Goal: Transaction & Acquisition: Subscribe to service/newsletter

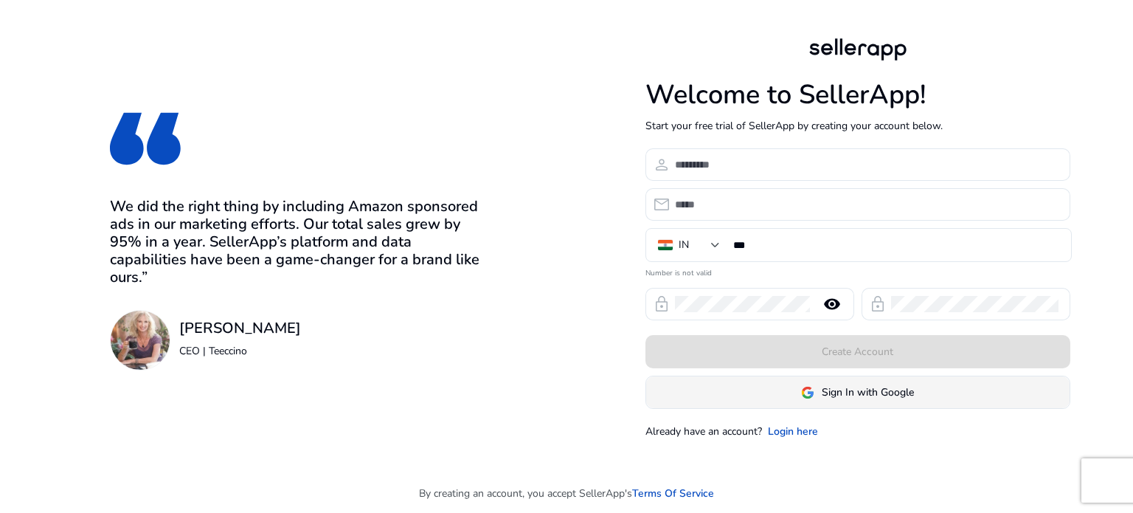
click at [815, 397] on span "Sign In with Google" at bounding box center [857, 391] width 113 height 15
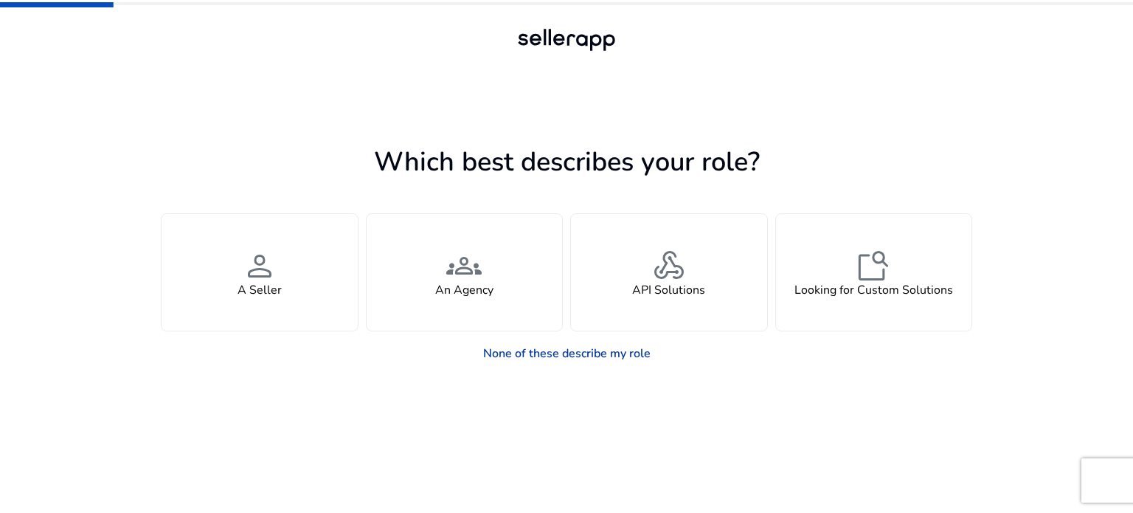
click at [525, 347] on link "None of these describe my role" at bounding box center [566, 352] width 191 height 29
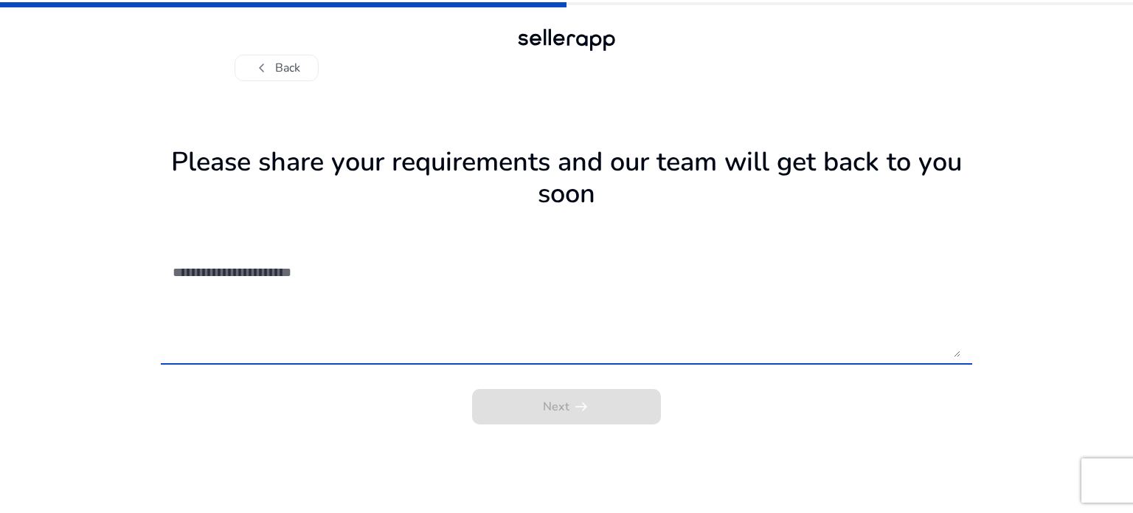
click at [295, 333] on textarea at bounding box center [567, 304] width 788 height 105
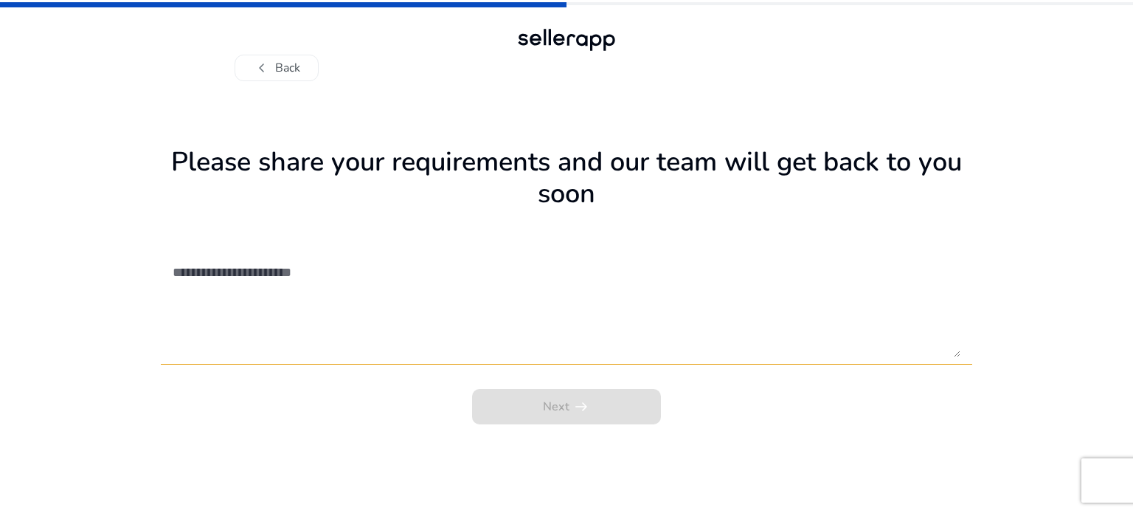
drag, startPoint x: 1059, startPoint y: 378, endPoint x: 698, endPoint y: 302, distance: 369.1
click at [1059, 378] on div "chevron_left Back Please share your requirements and our team will get back to …" at bounding box center [566, 256] width 1133 height 513
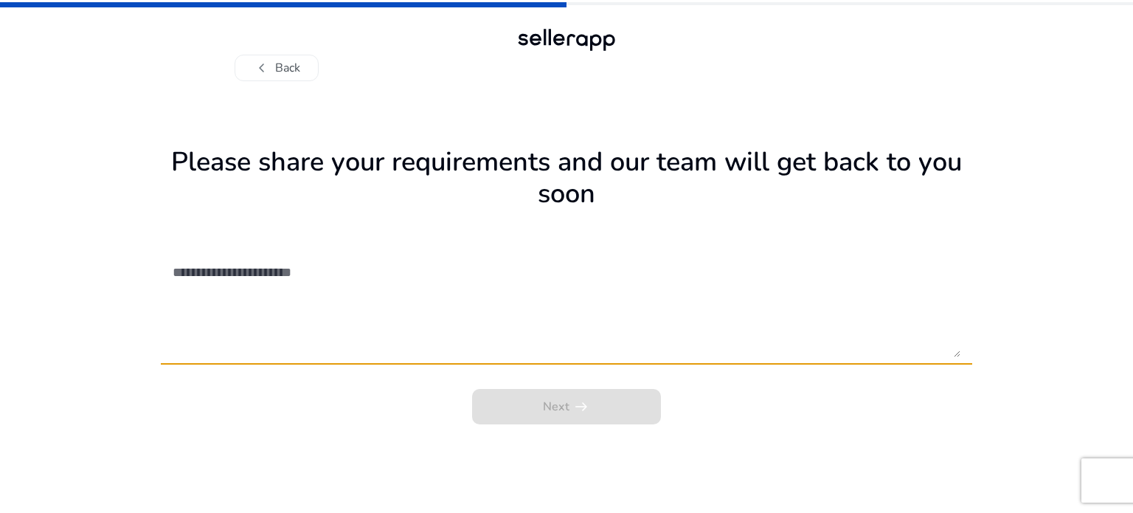
click at [411, 316] on textarea at bounding box center [567, 304] width 788 height 105
click at [410, 306] on textarea at bounding box center [567, 304] width 788 height 105
click at [272, 326] on textarea at bounding box center [567, 304] width 788 height 105
click at [273, 282] on textarea at bounding box center [567, 304] width 788 height 105
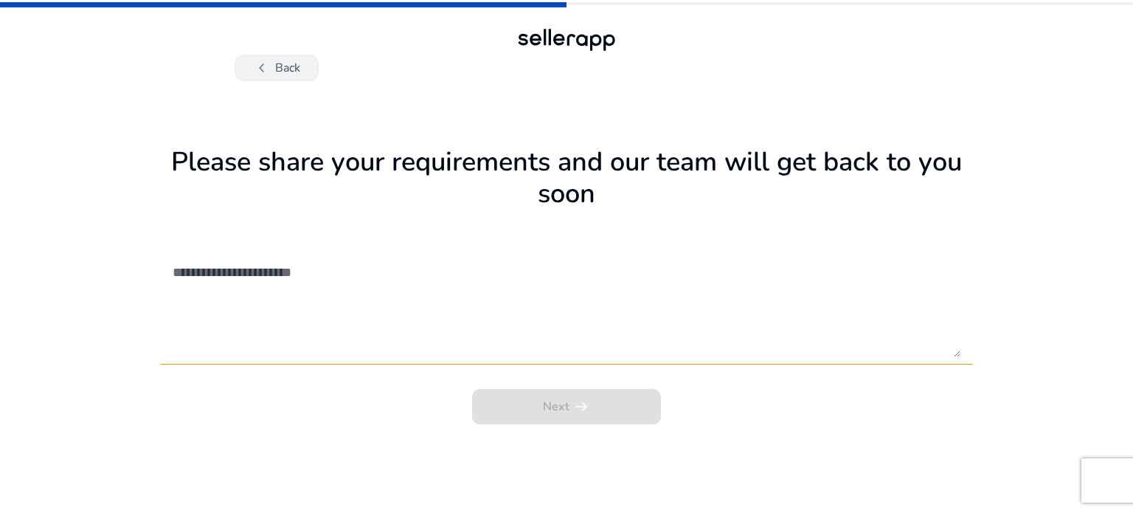
click at [273, 70] on button "chevron_left Back" at bounding box center [276, 68] width 84 height 27
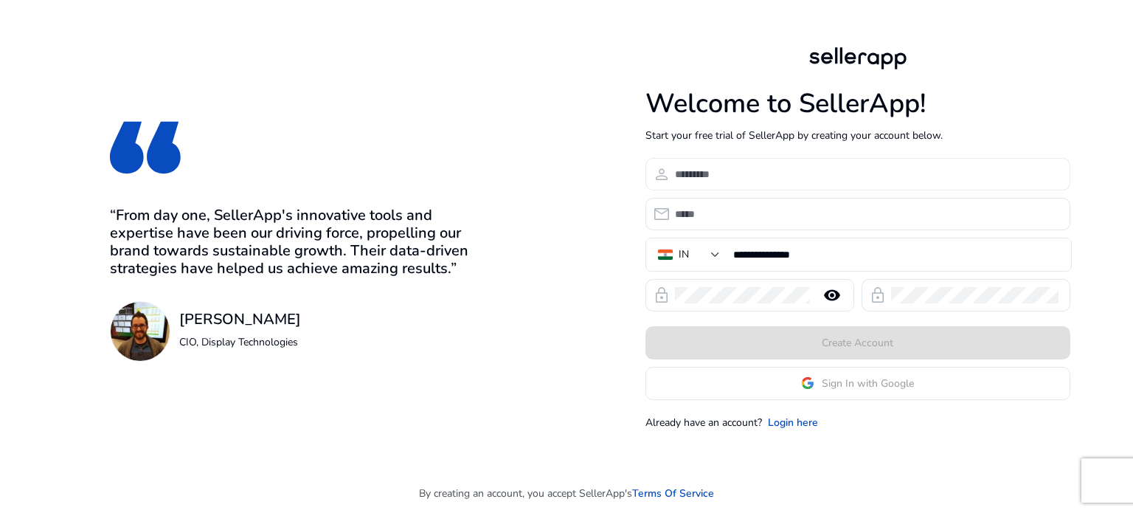
click at [751, 170] on input at bounding box center [866, 174] width 383 height 16
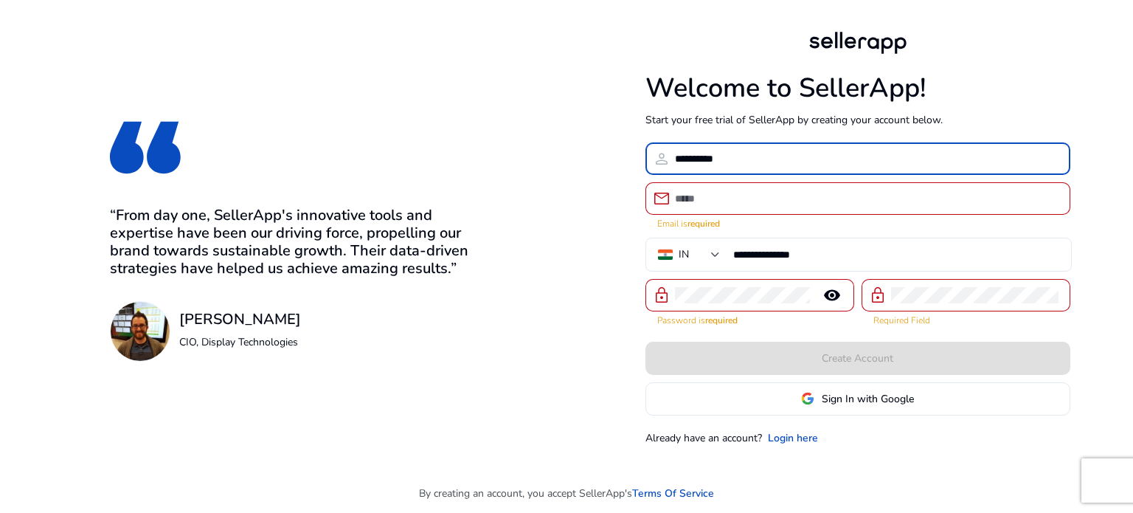
type input "**********"
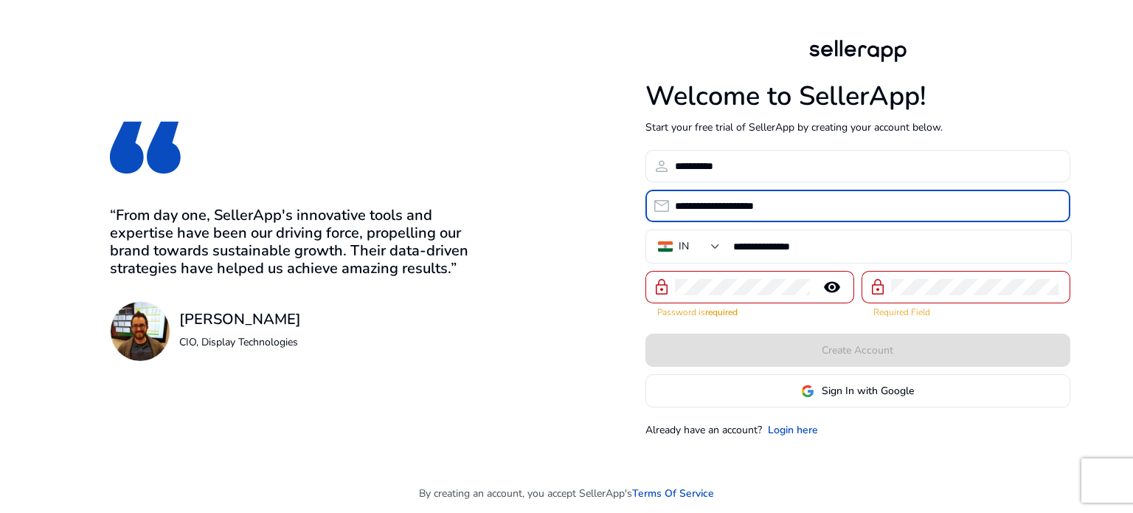
type input "**********"
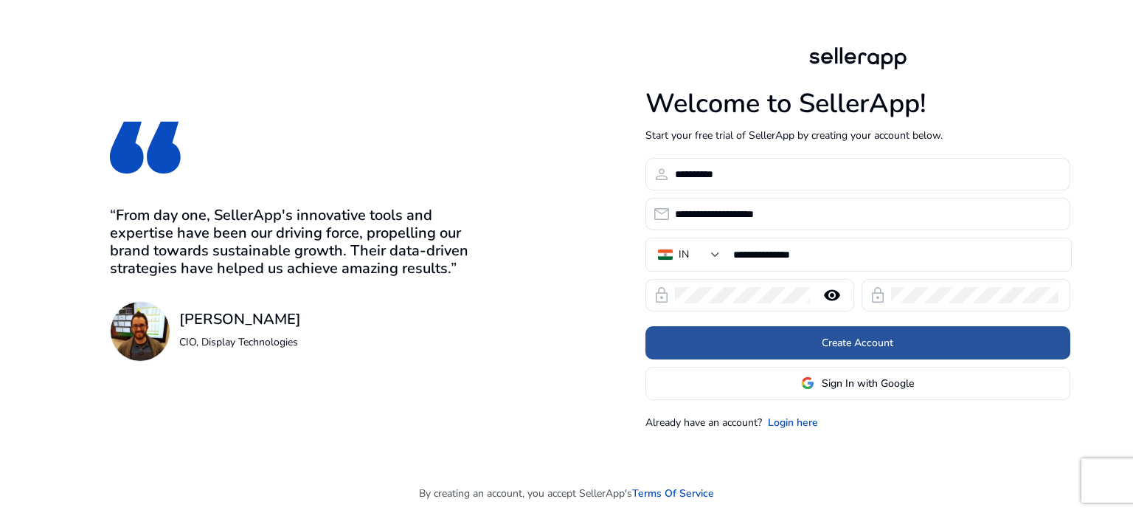
click at [785, 341] on span at bounding box center [857, 341] width 425 height 35
